Goal: Task Accomplishment & Management: Complete application form

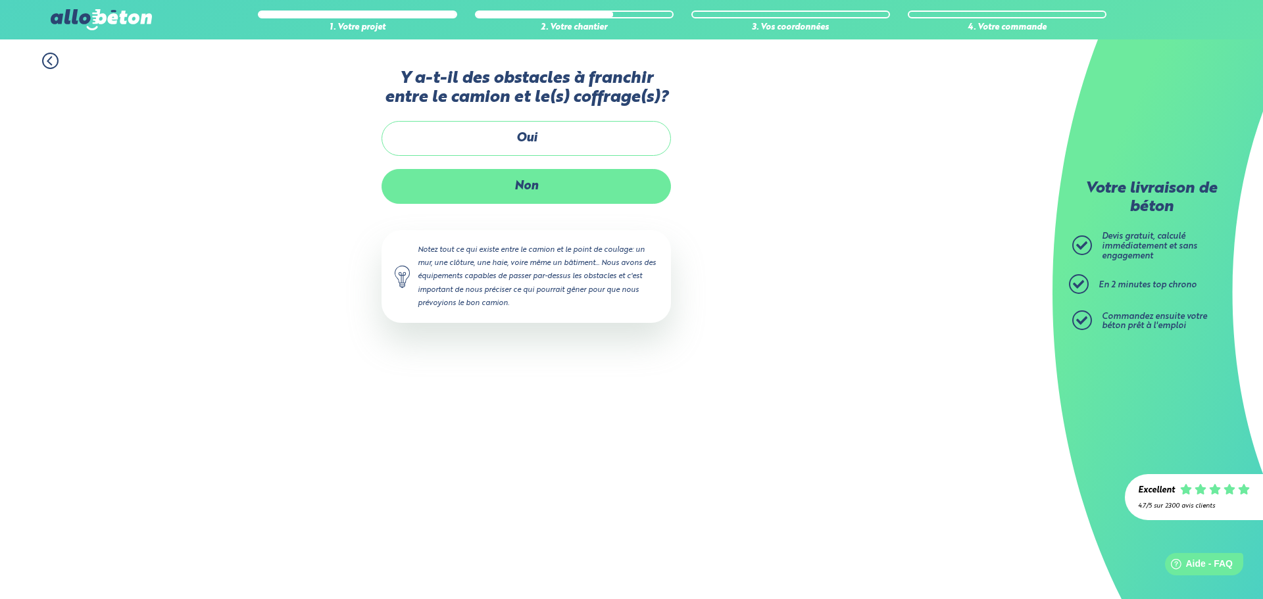
click at [528, 188] on label "Non" at bounding box center [527, 186] width 290 height 35
click at [0, 0] on input "Non" at bounding box center [0, 0] width 0 height 0
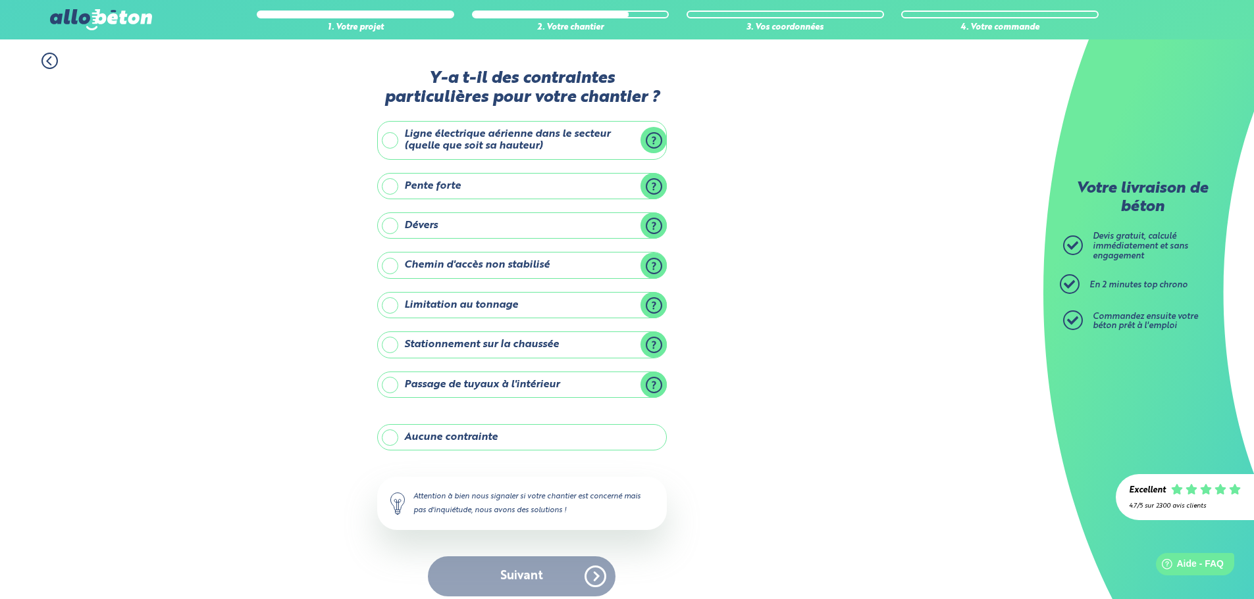
click at [392, 440] on label "Aucune contrainte" at bounding box center [522, 437] width 290 height 26
click at [0, 0] on input "Aucune contrainte" at bounding box center [0, 0] width 0 height 0
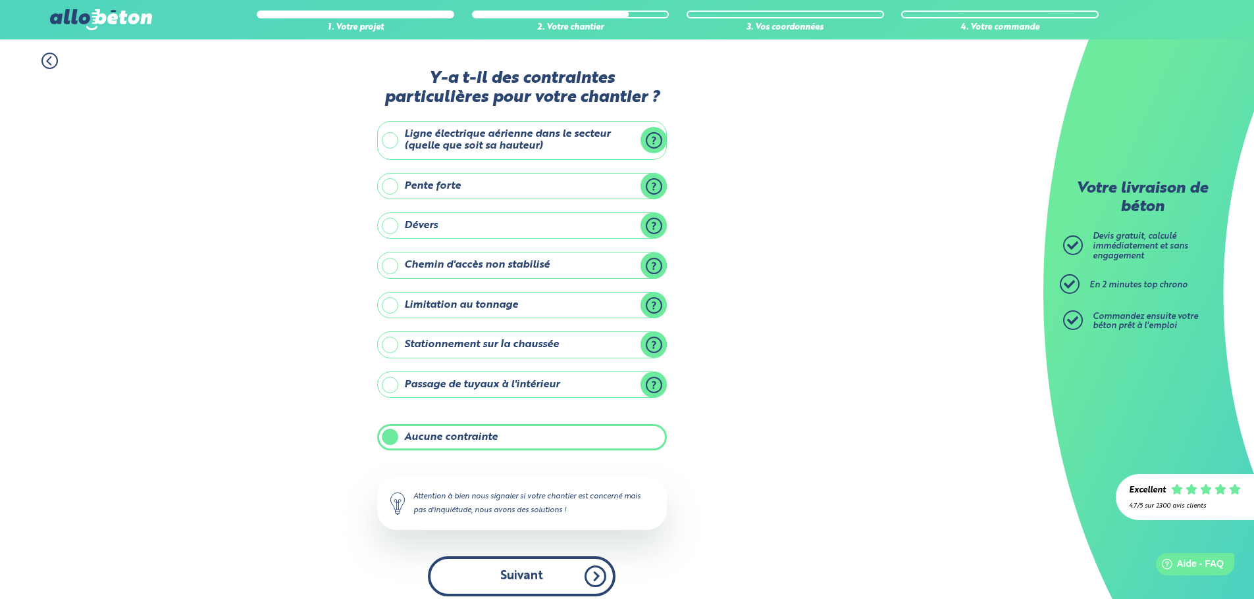
click at [523, 576] on button "Suivant" at bounding box center [522, 577] width 188 height 40
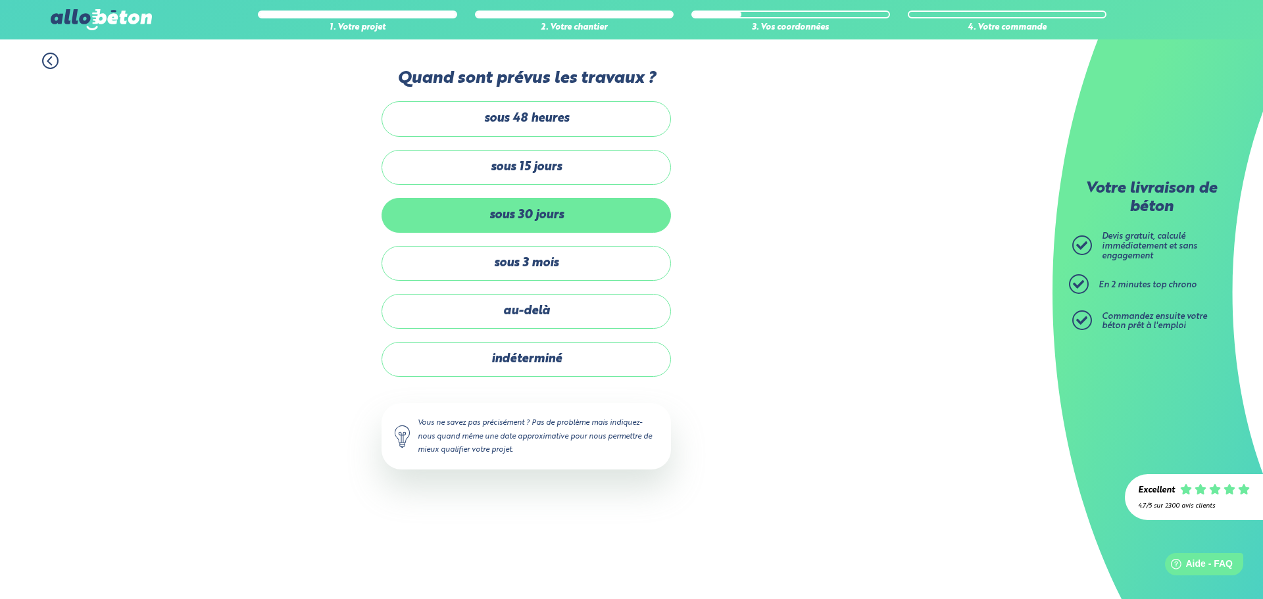
click at [509, 213] on label "sous 30 jours" at bounding box center [527, 215] width 290 height 35
click at [0, 0] on input "sous 30 jours" at bounding box center [0, 0] width 0 height 0
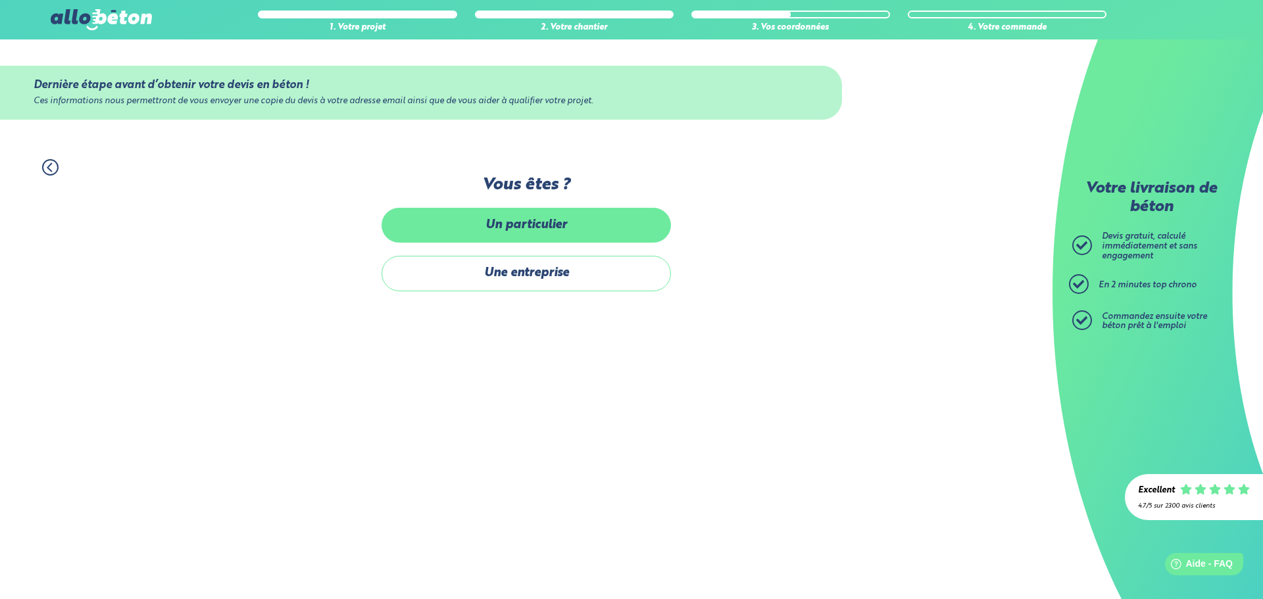
click at [521, 226] on label "Un particulier" at bounding box center [527, 225] width 290 height 35
click at [0, 0] on input "Un particulier" at bounding box center [0, 0] width 0 height 0
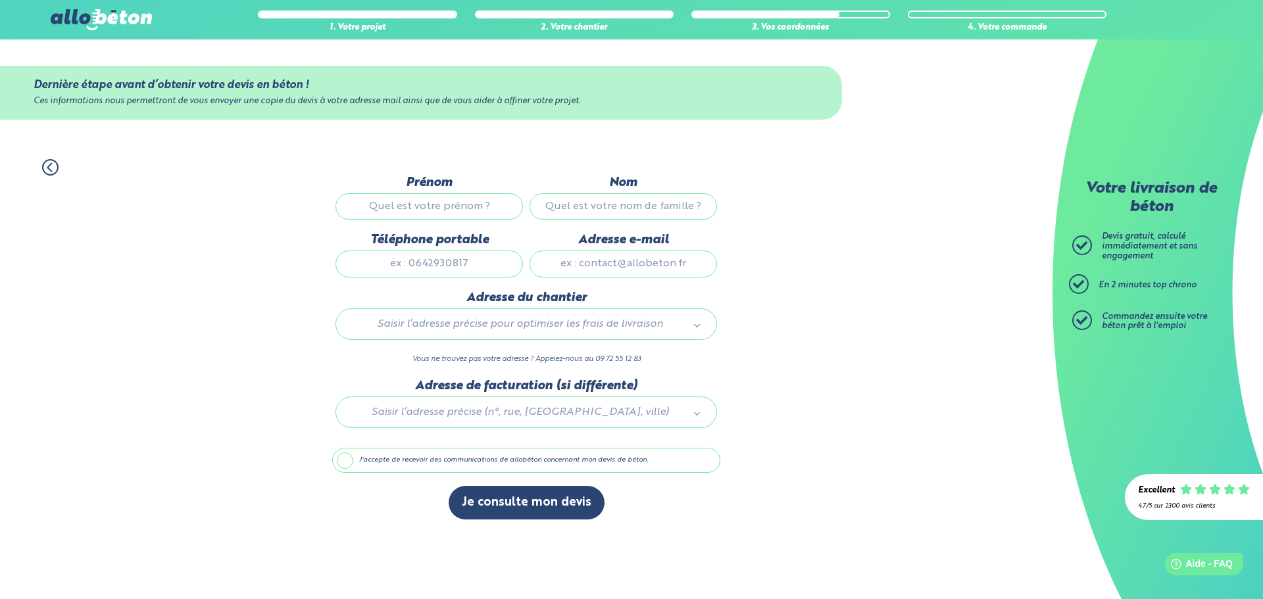
click at [411, 211] on input "Prénom" at bounding box center [430, 206] width 188 height 26
click at [388, 212] on input "Prénom" at bounding box center [430, 206] width 188 height 26
type input "[PERSON_NAME]"
click at [598, 203] on input "Nom" at bounding box center [624, 206] width 188 height 26
type input "Pruvot"
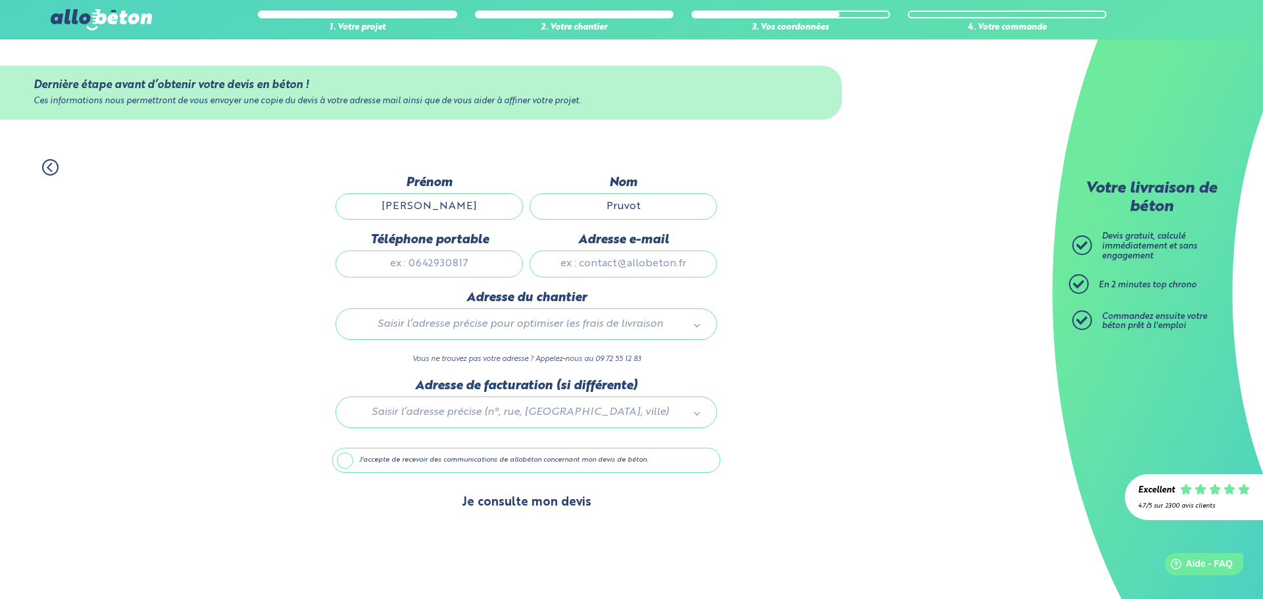
click at [547, 505] on button "Je consulte mon devis" at bounding box center [527, 503] width 156 height 34
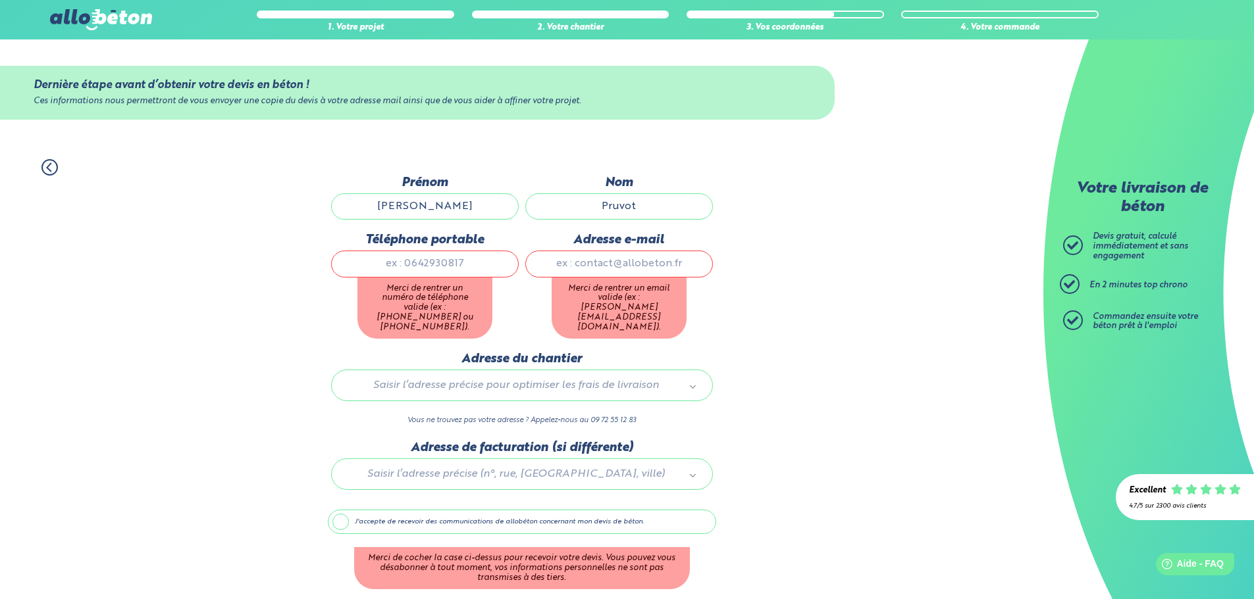
click at [855, 362] on div "1. Votre projet 2. Votre chantier 3. Vos coordonnées 4. Votre commande Dernière…" at bounding box center [521, 398] width 1043 height 504
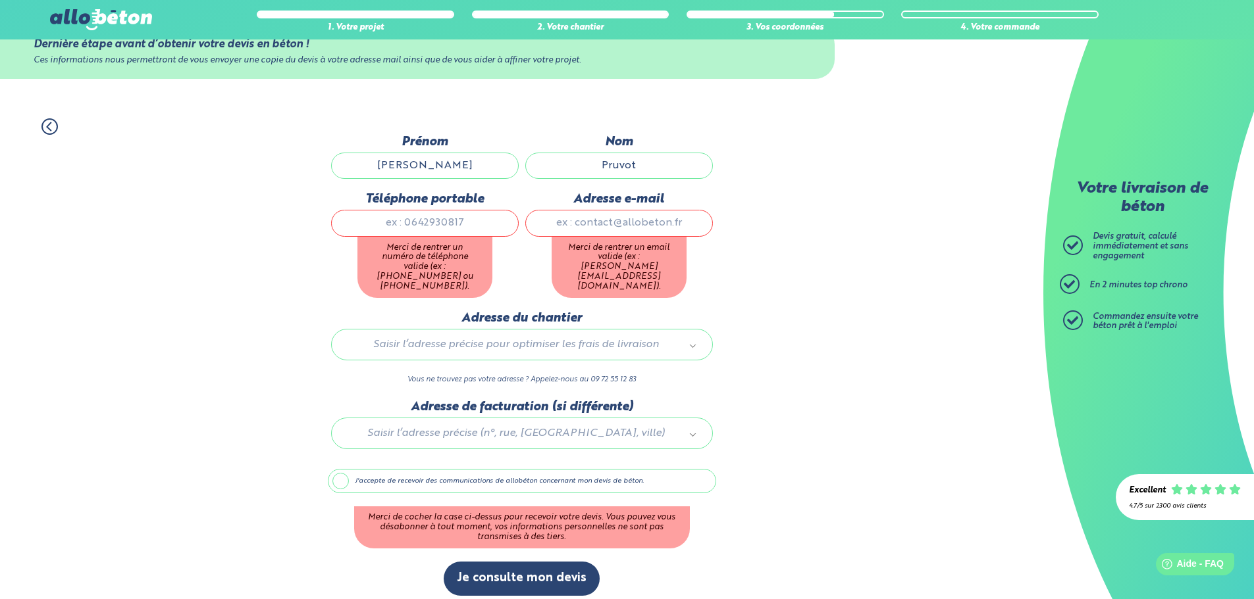
click at [407, 224] on input "Téléphone portable" at bounding box center [425, 223] width 188 height 26
type input "0676459399"
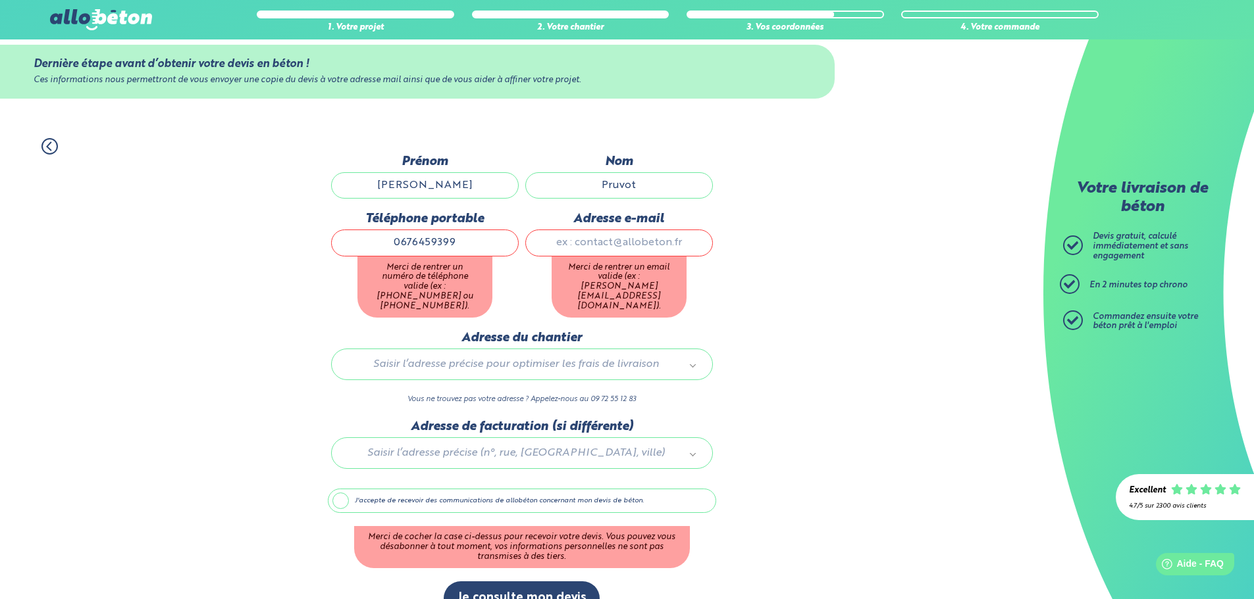
click at [613, 228] on div "Adresse e-mail Merci de rentrer un email valide (ex : [PERSON_NAME][EMAIL_ADDRE…" at bounding box center [619, 271] width 194 height 119
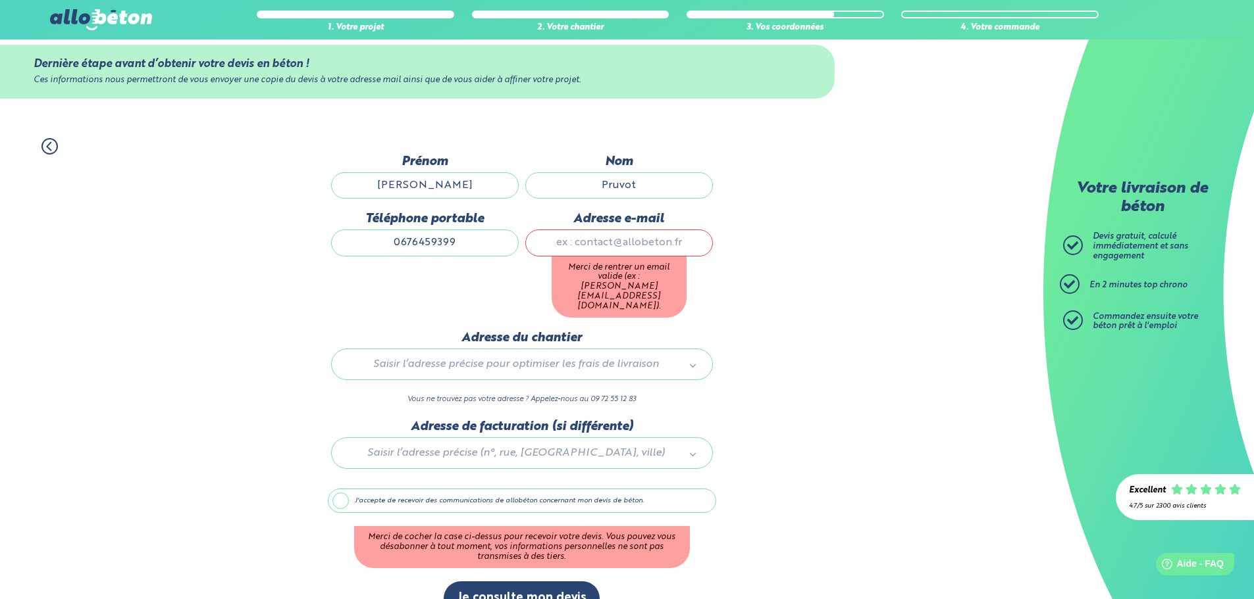
type input "[EMAIL_ADDRESS][DOMAIN_NAME]"
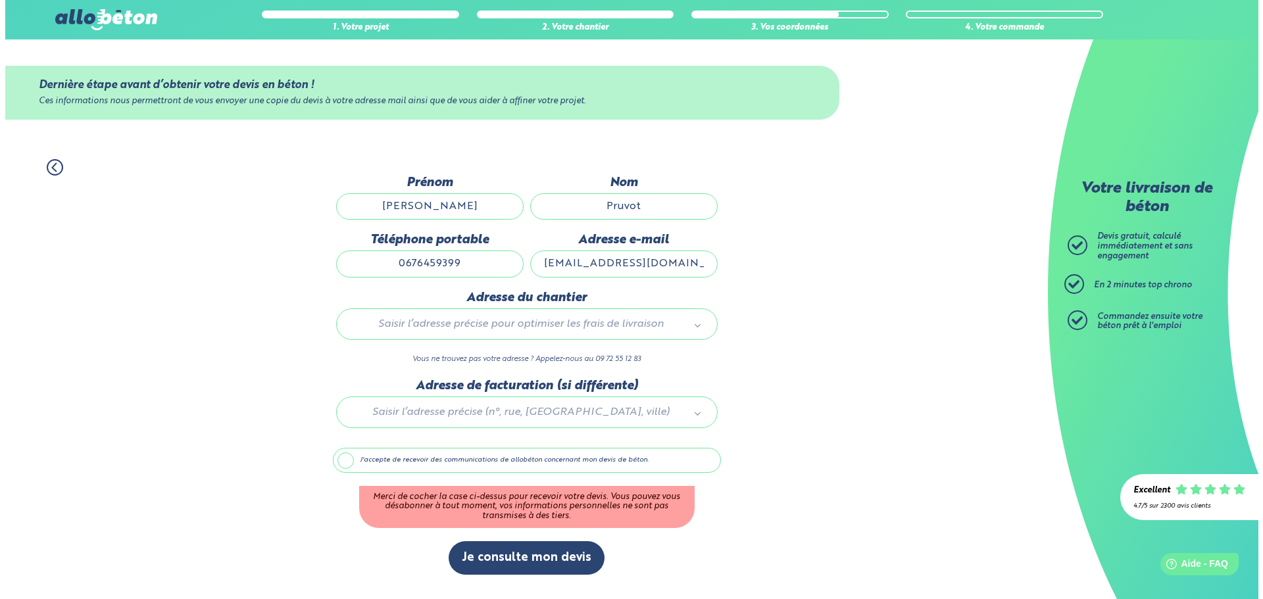
scroll to position [0, 0]
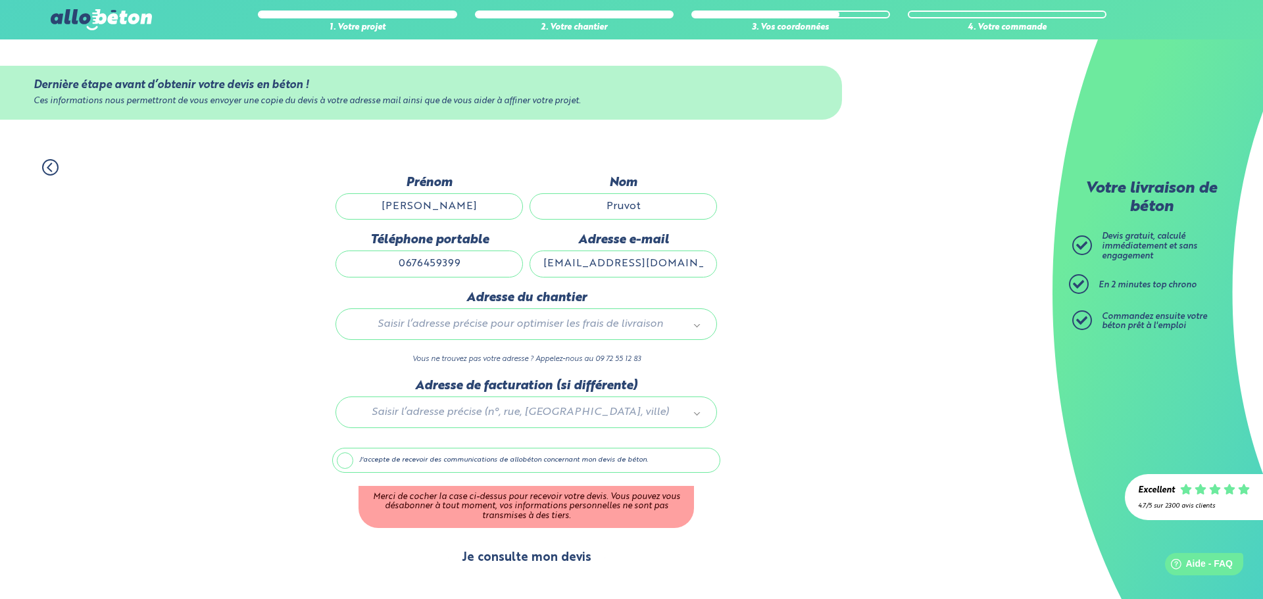
click at [544, 561] on button "Je consulte mon devis" at bounding box center [527, 559] width 156 height 34
click at [342, 460] on label "J'accepte de recevoir des communications de allobéton concernant mon devis de b…" at bounding box center [526, 460] width 388 height 25
click at [0, 0] on input "J'accepte de recevoir des communications de allobéton concernant mon devis de b…" at bounding box center [0, 0] width 0 height 0
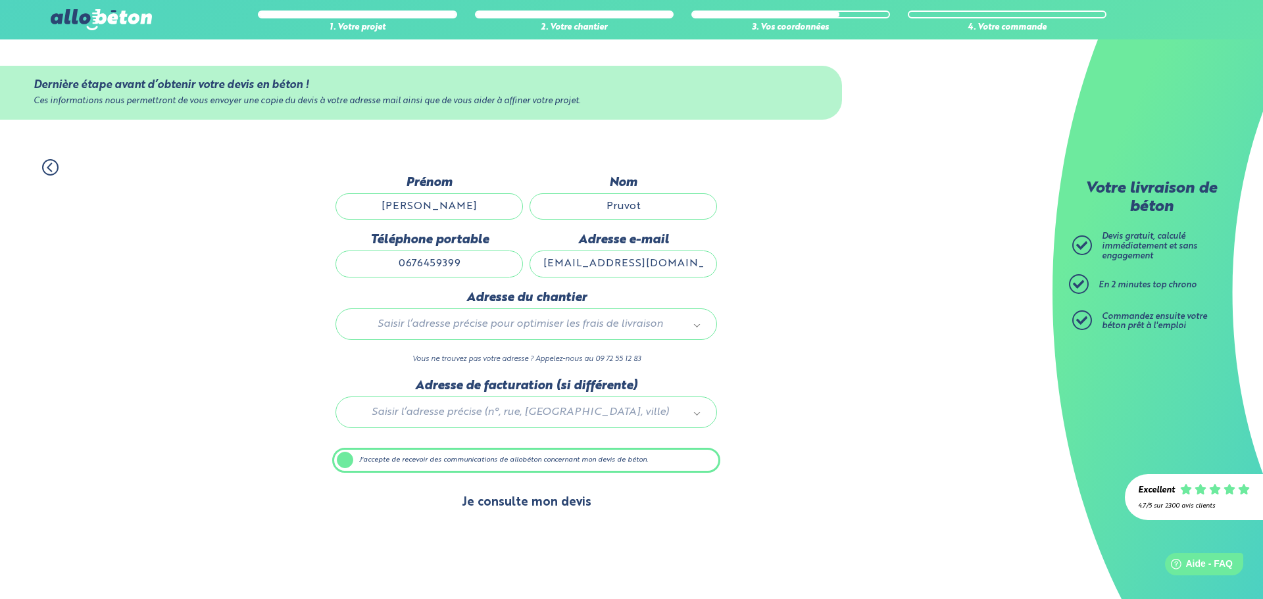
click at [530, 502] on button "Je consulte mon devis" at bounding box center [527, 503] width 156 height 34
click at [925, 474] on div "1. Votre projet 2. Votre chantier 3. Vos coordonnées 4. Votre commande Dernière…" at bounding box center [526, 339] width 1053 height 387
click at [340, 461] on label "J'accepte de recevoir des communications de allobéton concernant mon devis de b…" at bounding box center [526, 460] width 388 height 25
click at [0, 0] on input "J'accepte de recevoir des communications de allobéton concernant mon devis de b…" at bounding box center [0, 0] width 0 height 0
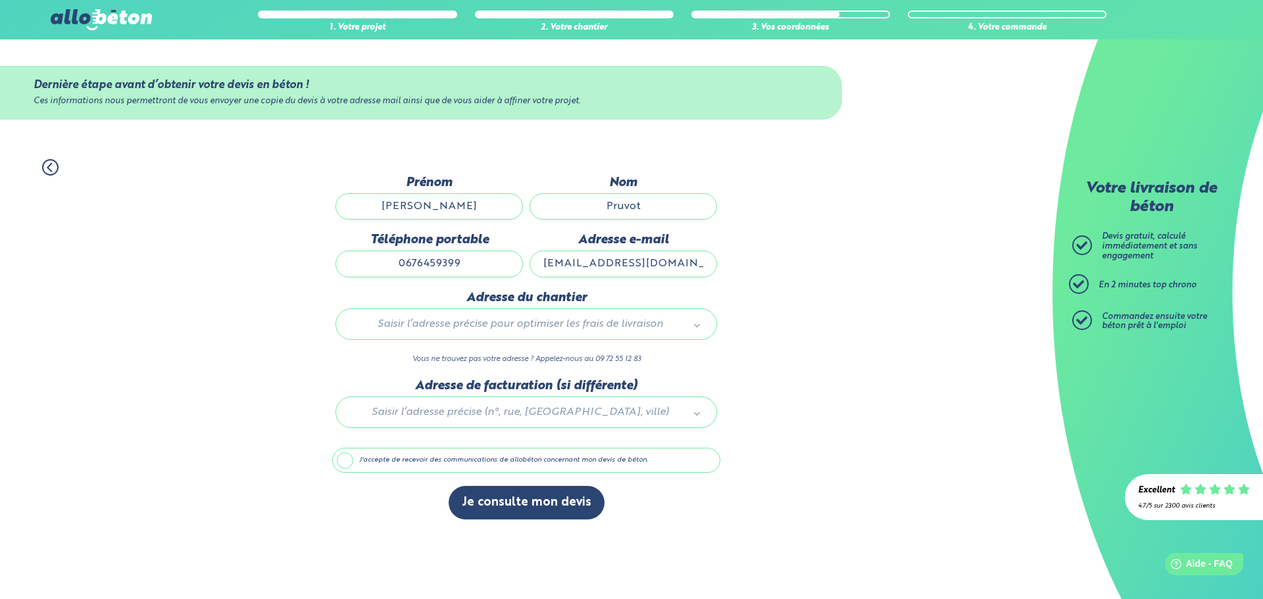
click at [340, 461] on label "J'accepte de recevoir des communications de allobéton concernant mon devis de b…" at bounding box center [526, 460] width 388 height 25
click at [0, 0] on input "J'accepte de recevoir des communications de allobéton concernant mon devis de b…" at bounding box center [0, 0] width 0 height 0
click at [338, 461] on label "J'accepte de recevoir des communications de allobéton concernant mon devis de b…" at bounding box center [526, 460] width 388 height 25
click at [0, 0] on input "J'accepte de recevoir des communications de allobéton concernant mon devis de b…" at bounding box center [0, 0] width 0 height 0
click at [201, 315] on div "1. Votre projet 2. Votre chantier 3. Vos coordonnées 4. Votre commande Dernière…" at bounding box center [526, 339] width 1053 height 387
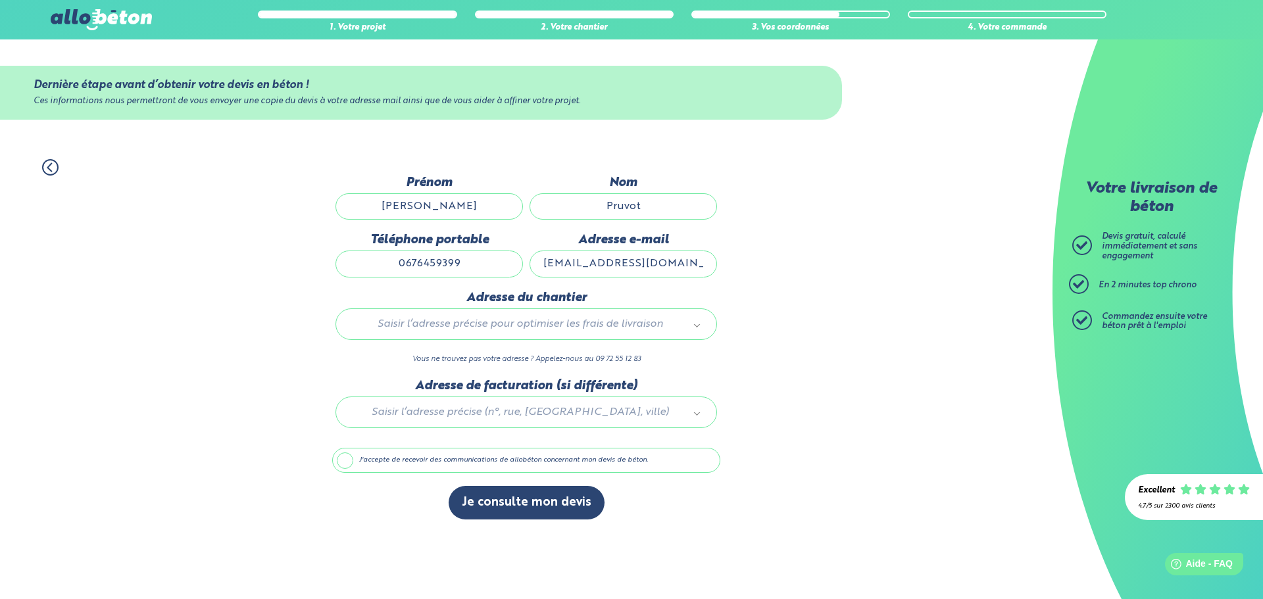
click at [343, 463] on label "J'accepte de recevoir des communications de allobéton concernant mon devis de b…" at bounding box center [526, 460] width 388 height 25
click at [0, 0] on input "J'accepte de recevoir des communications de allobéton concernant mon devis de b…" at bounding box center [0, 0] width 0 height 0
